Goal: Transaction & Acquisition: Purchase product/service

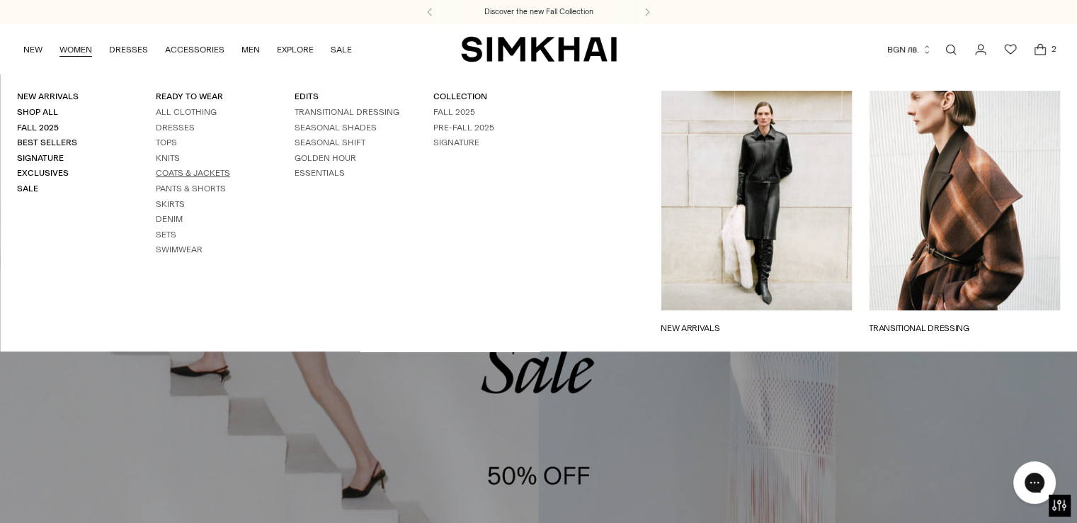
click at [169, 175] on link "Coats & Jackets" at bounding box center [193, 173] width 74 height 10
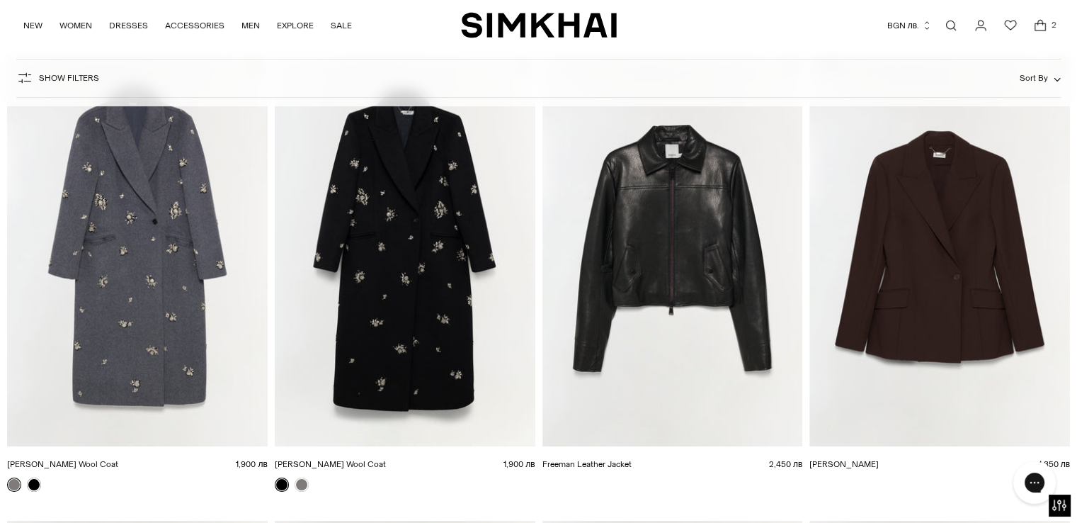
click at [0, 0] on img "Freeman Leather Jacket" at bounding box center [0, 0] width 0 height 0
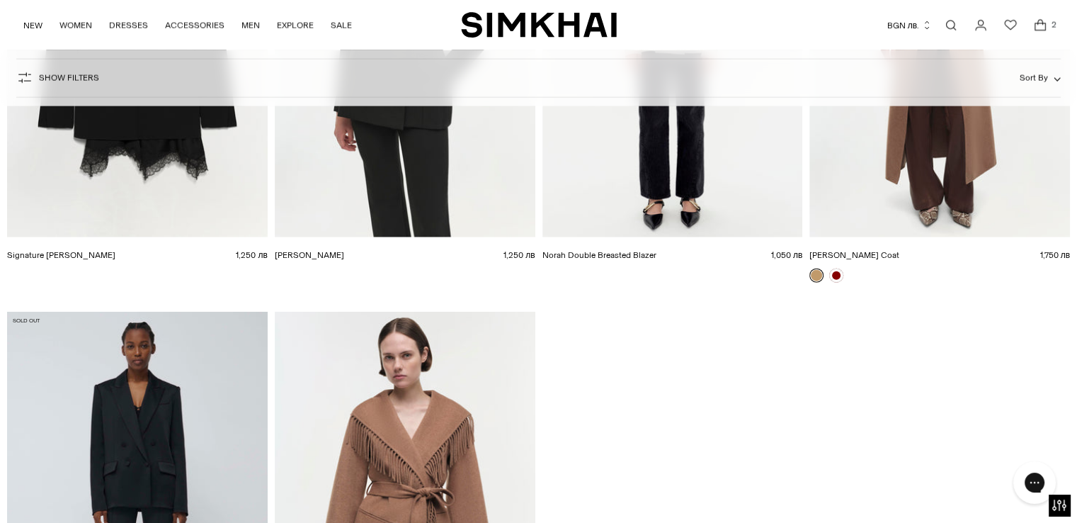
scroll to position [3045, 0]
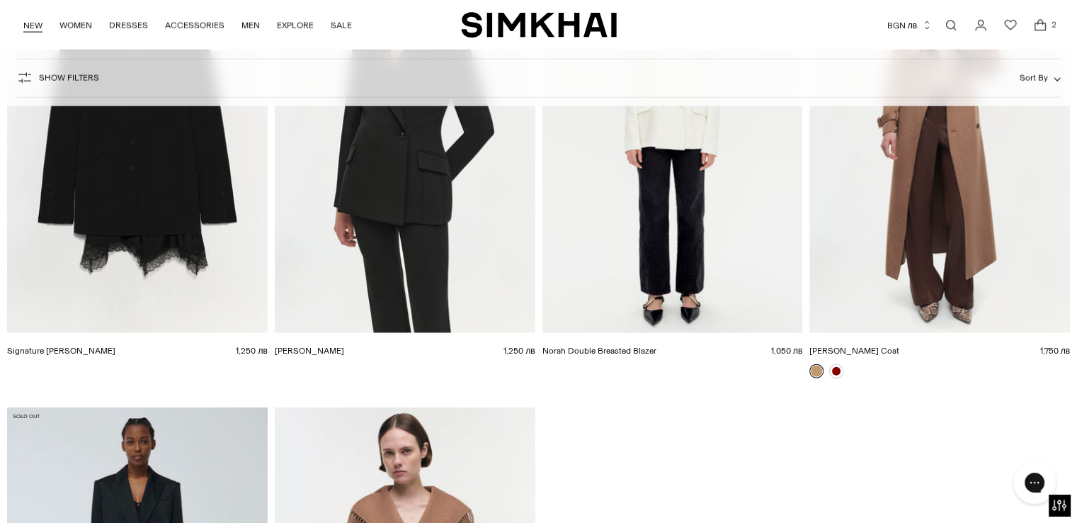
click at [27, 21] on link "NEW" at bounding box center [32, 25] width 19 height 31
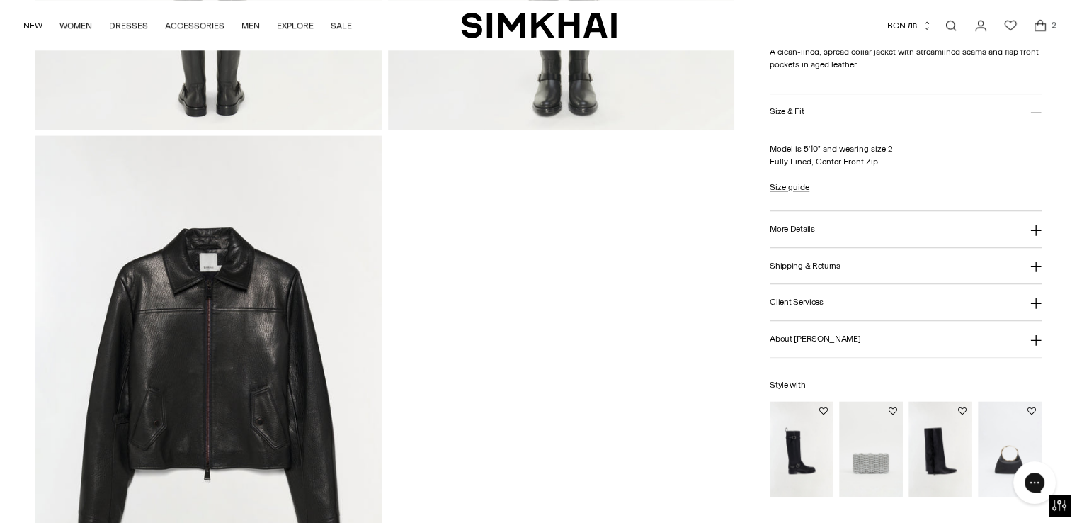
scroll to position [1700, 0]
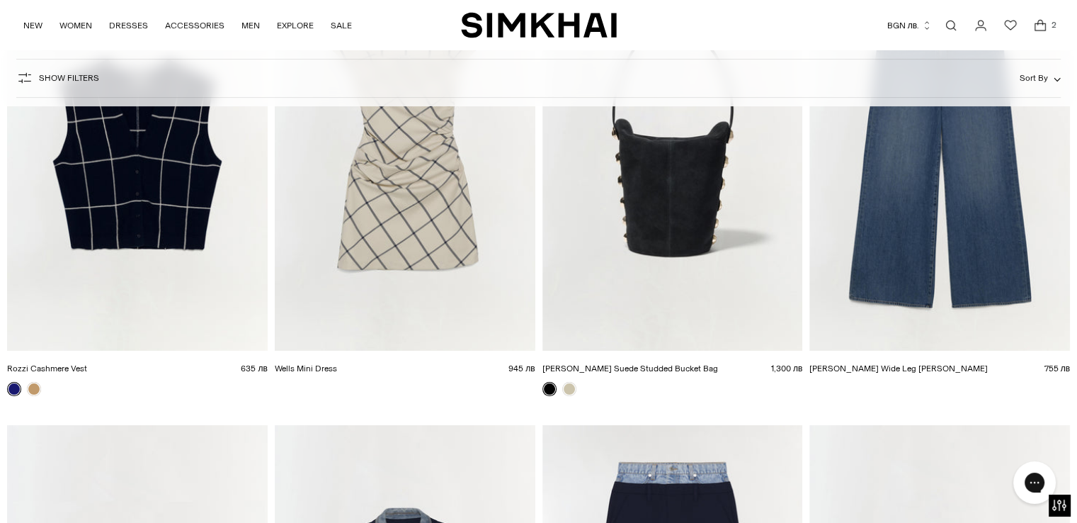
scroll to position [21953, 0]
